Goal: Task Accomplishment & Management: Manage account settings

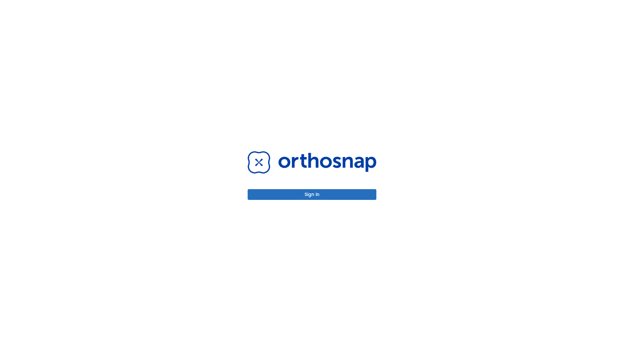
click at [312, 194] on button "Sign in" at bounding box center [312, 194] width 129 height 11
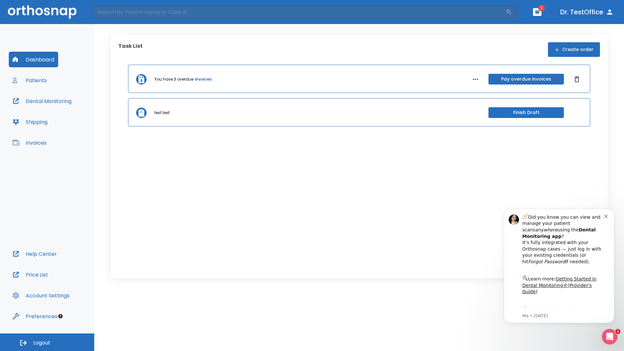
click at [47, 342] on span "Logout" at bounding box center [41, 342] width 17 height 7
